Goal: Obtain resource: Obtain resource

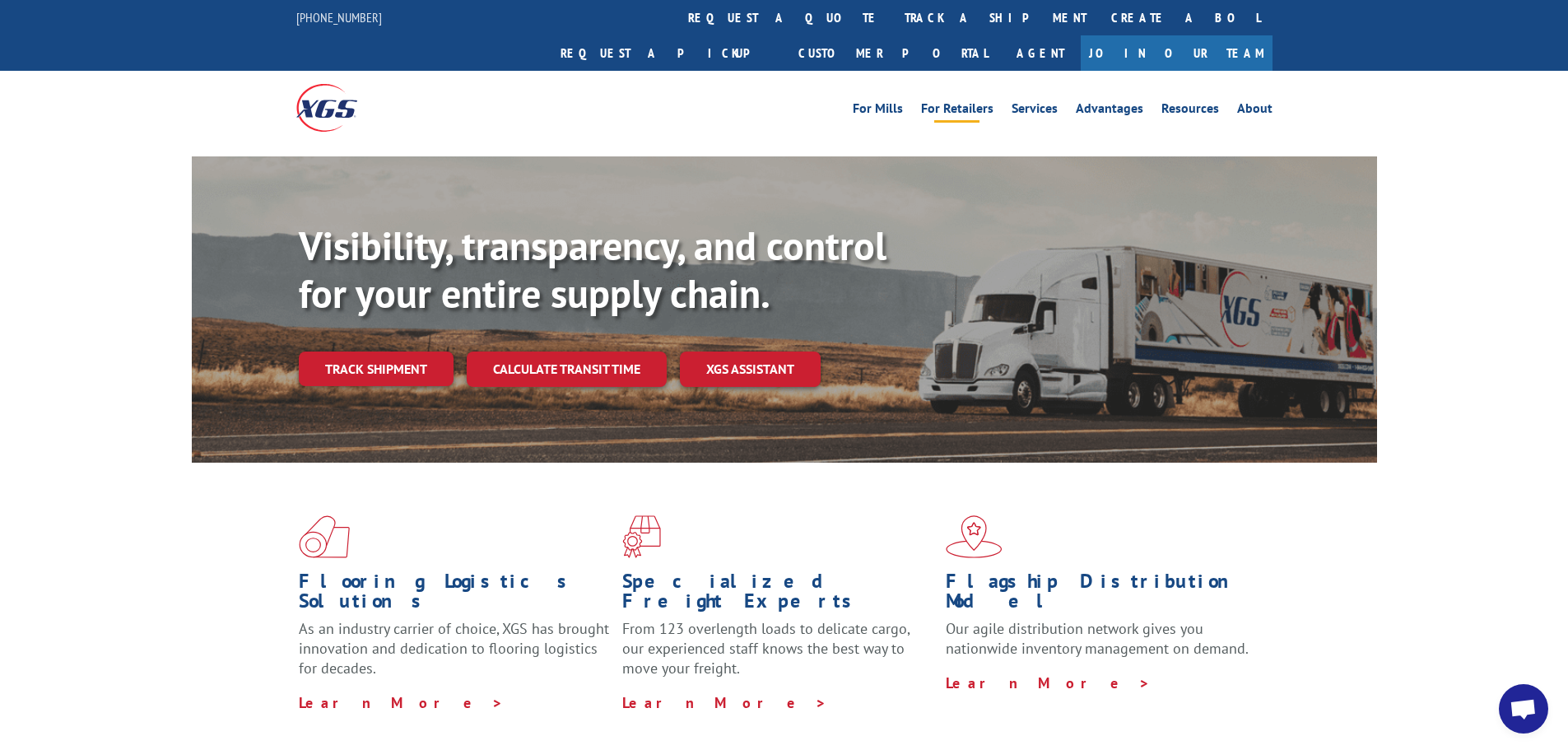
click at [966, 103] on link "For Retailers" at bounding box center [957, 111] width 73 height 18
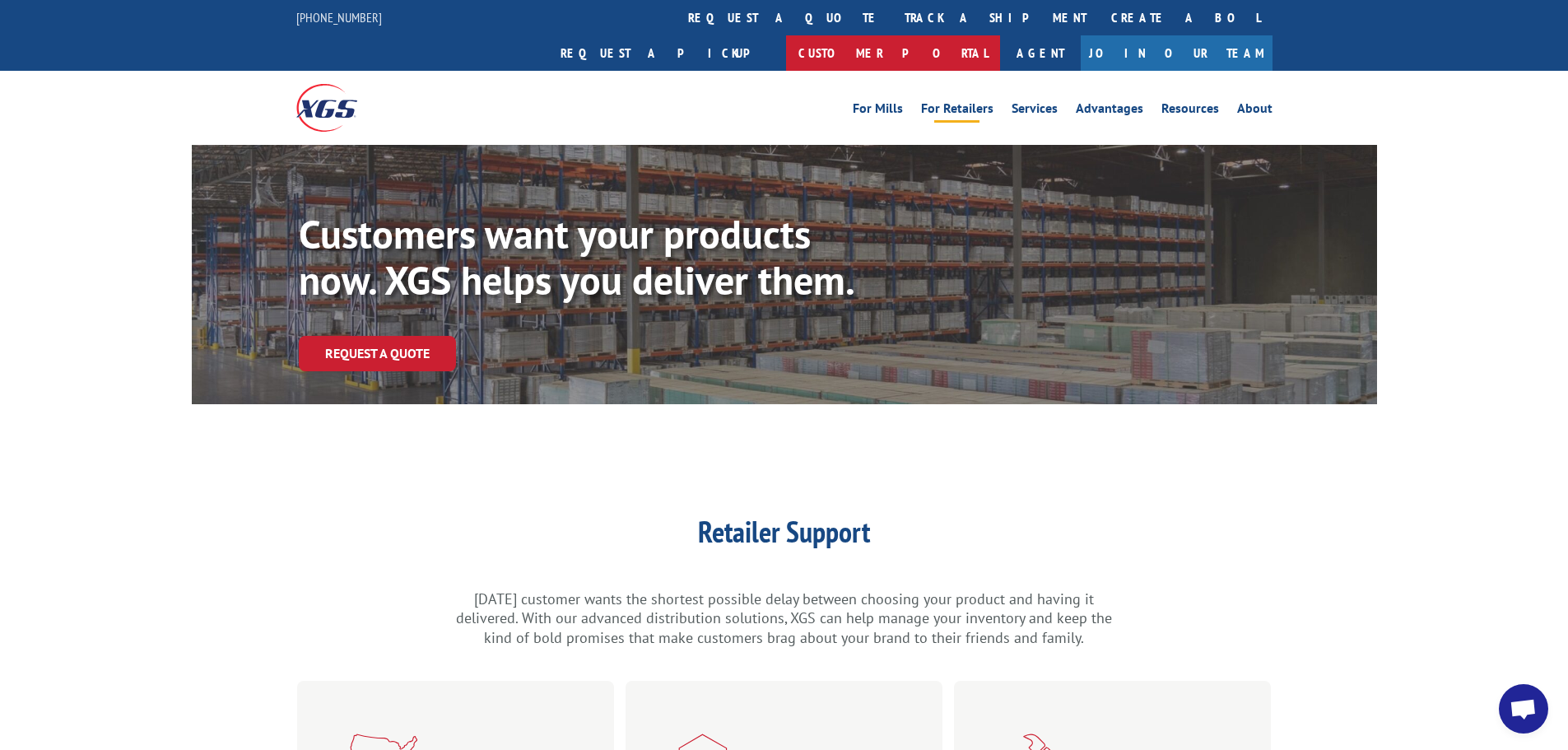
click at [1000, 35] on link "Customer Portal" at bounding box center [893, 52] width 214 height 35
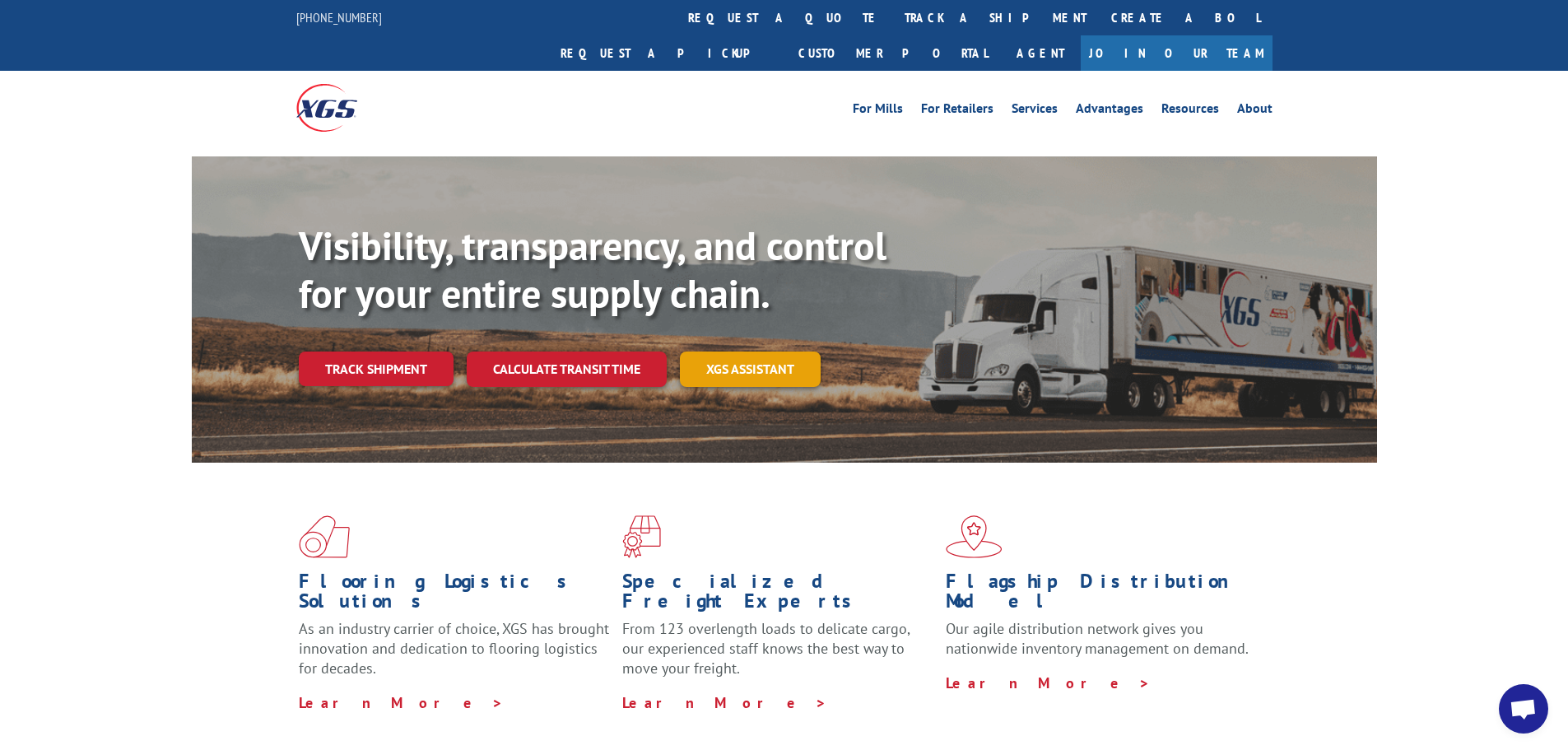
click at [744, 352] on link "XGS ASSISTANT" at bounding box center [750, 369] width 141 height 35
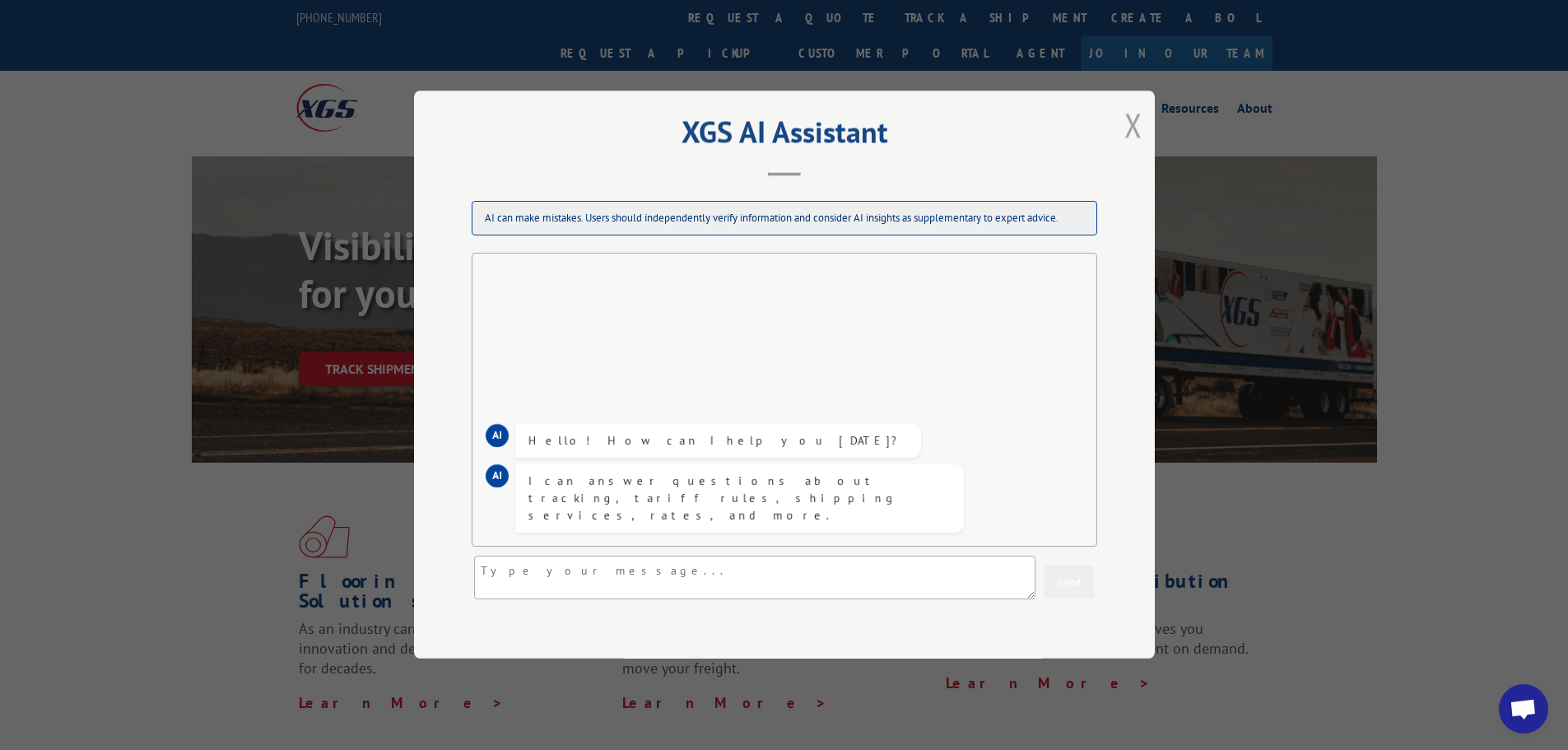
click at [1125, 137] on button "Close modal" at bounding box center [1133, 124] width 18 height 44
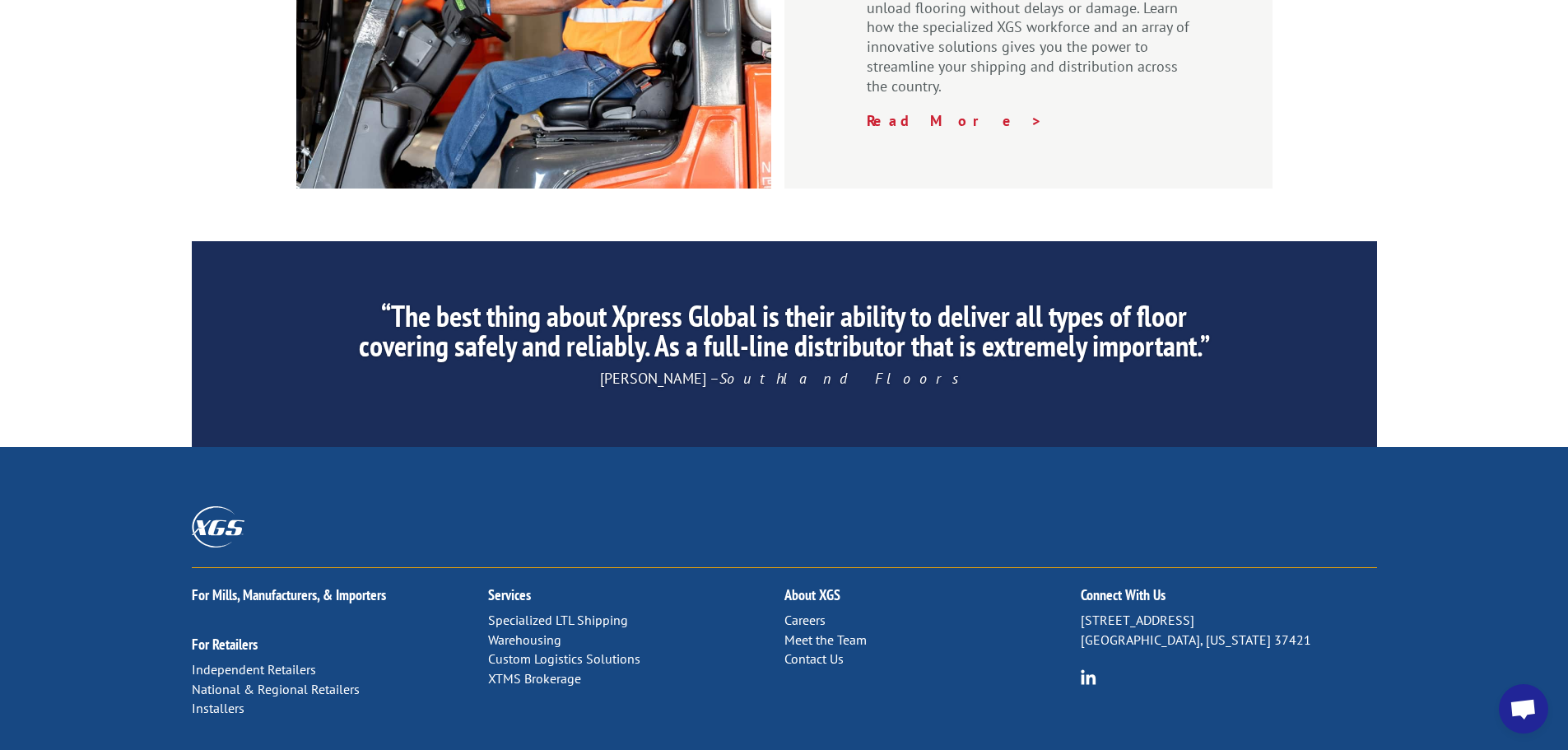
scroll to position [2470, 0]
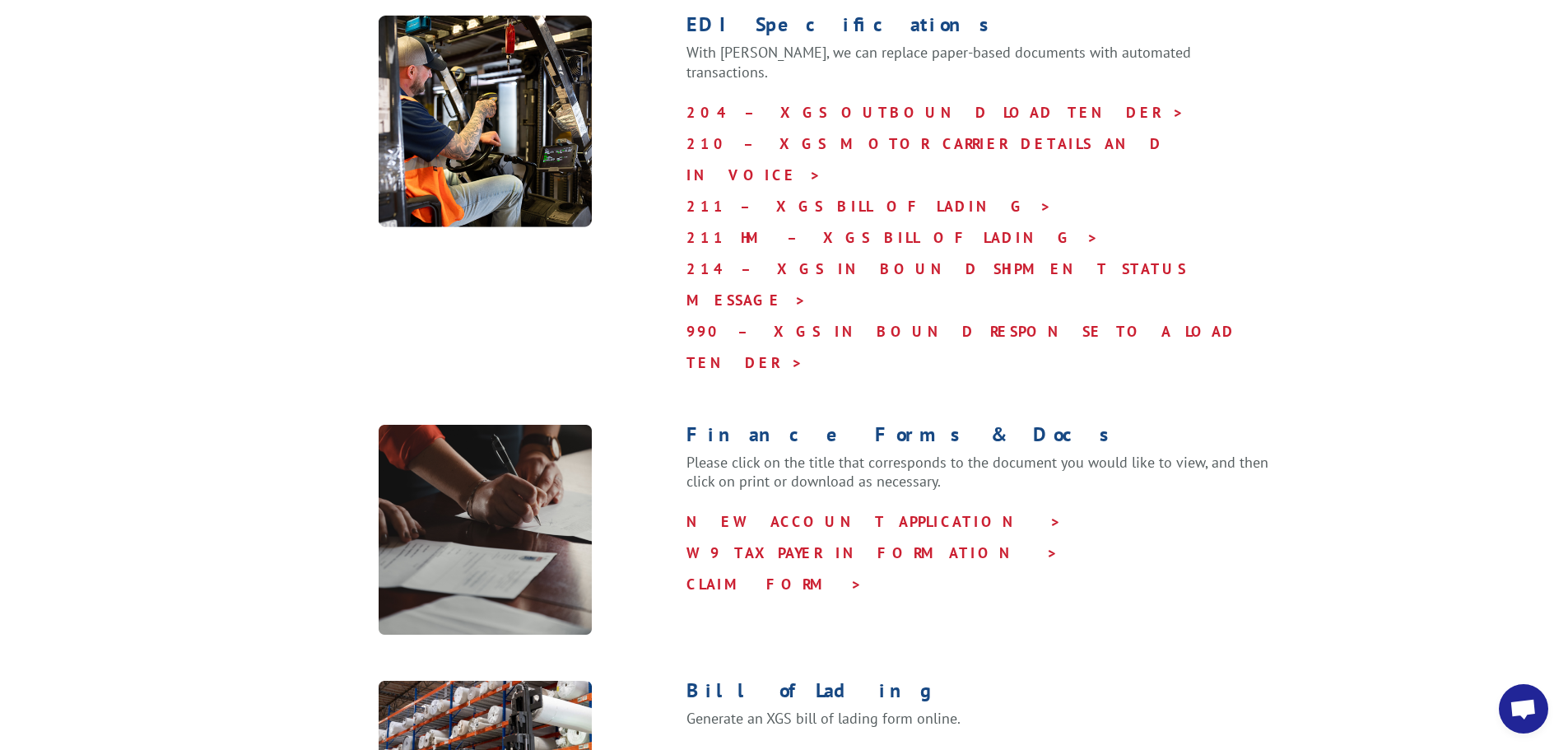
scroll to position [823, 0]
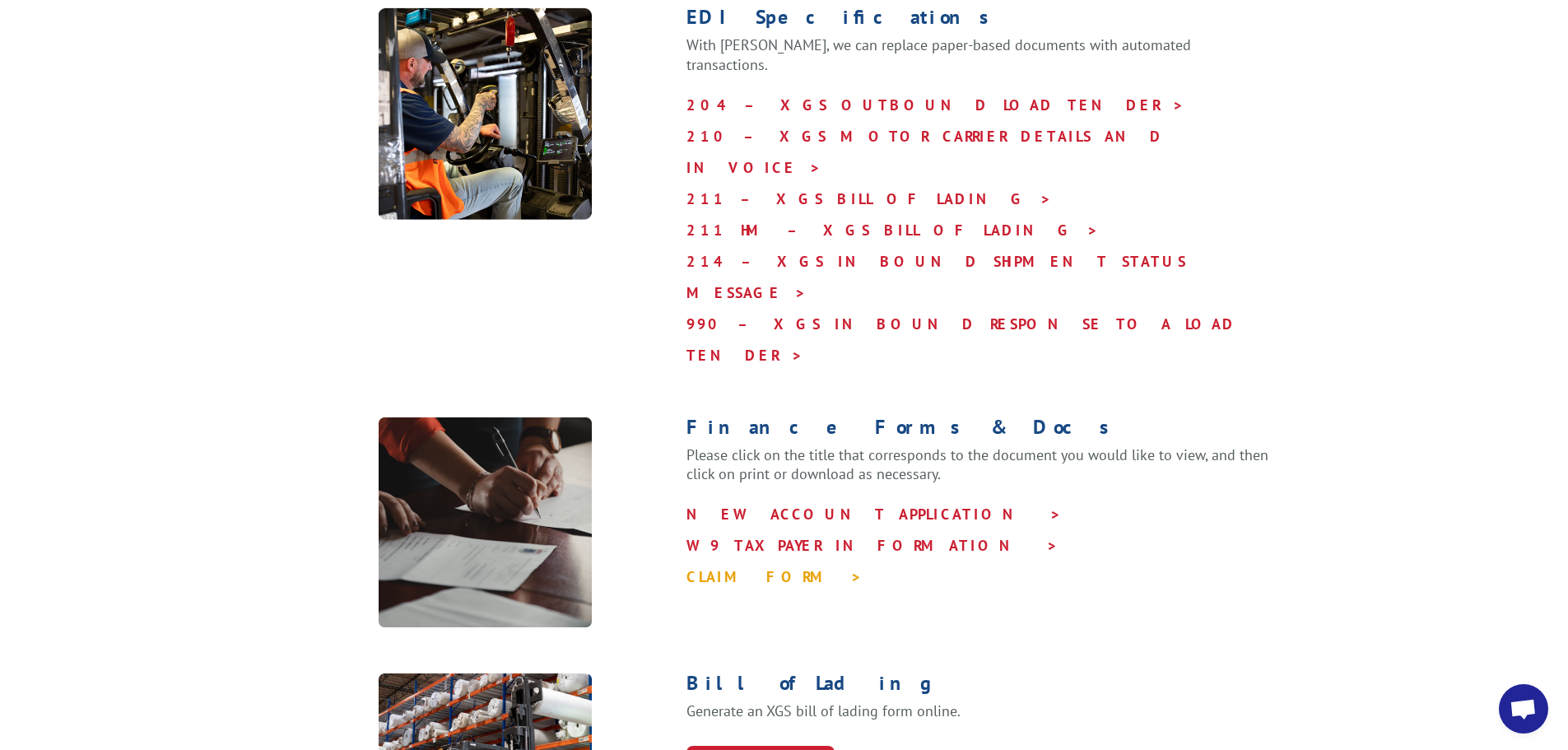
click at [728, 567] on link "CLAIM FORM >" at bounding box center [775, 577] width 176 height 19
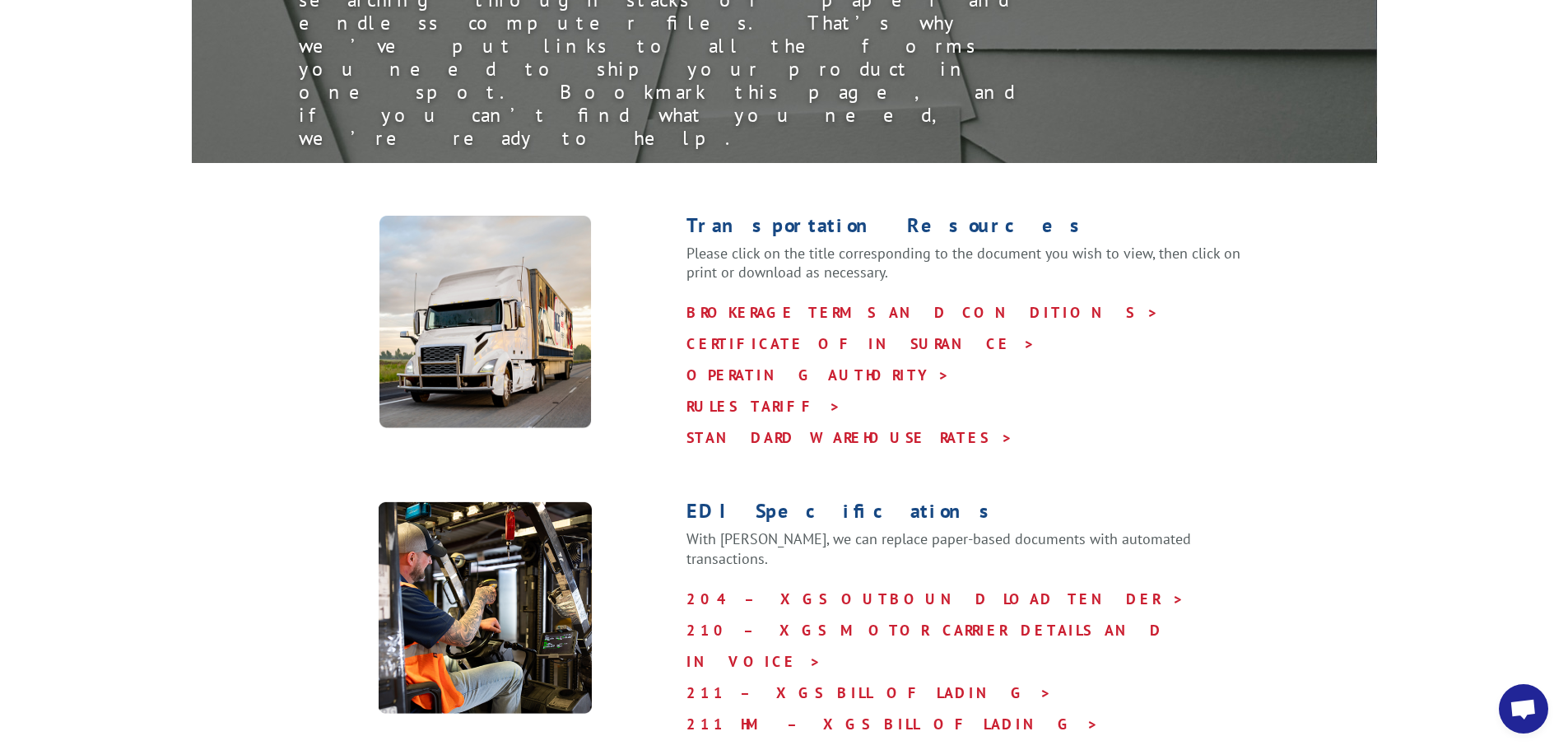
scroll to position [0, 0]
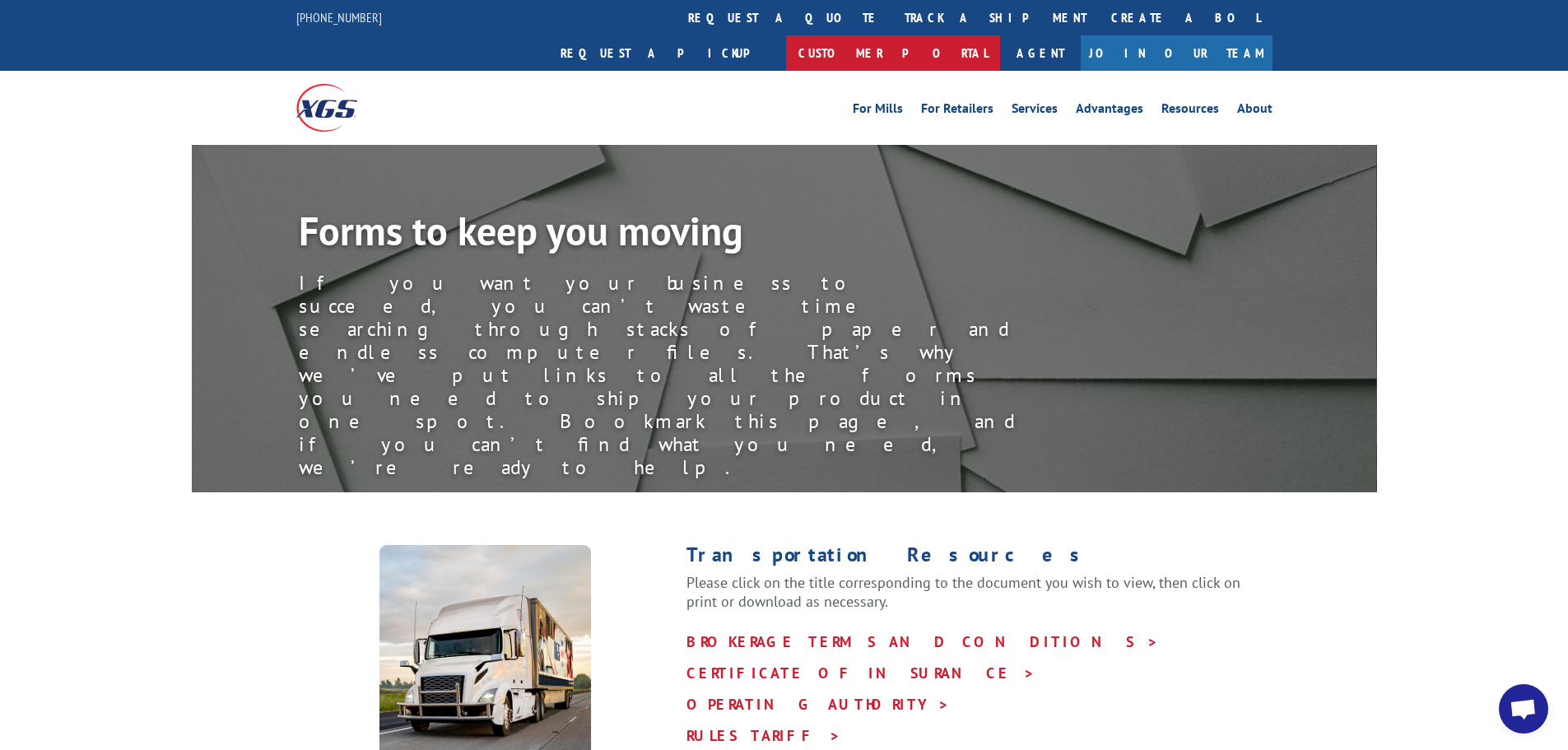
click at [1000, 35] on link "Customer Portal" at bounding box center [893, 52] width 214 height 35
